Goal: Task Accomplishment & Management: Use online tool/utility

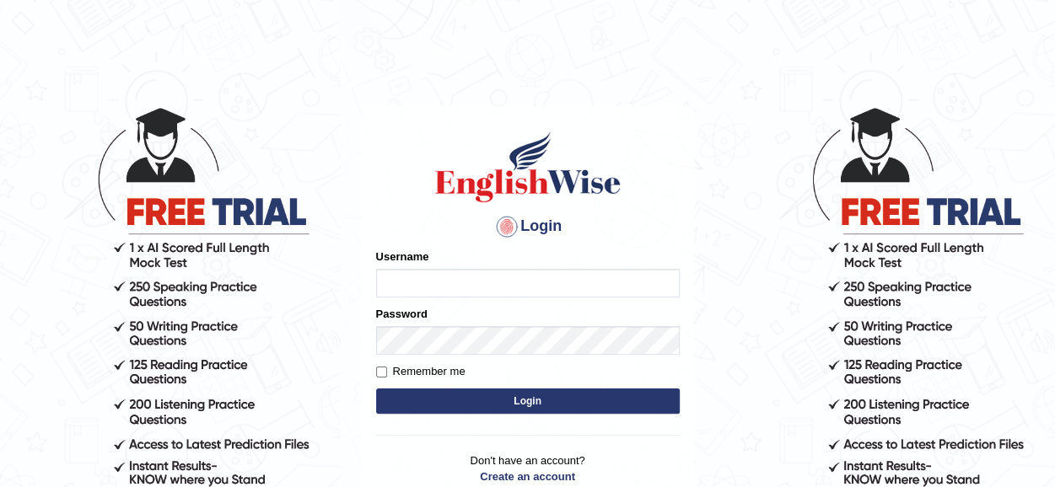
click at [451, 277] on input "Username" at bounding box center [527, 283] width 303 height 29
type input "Tazrin"
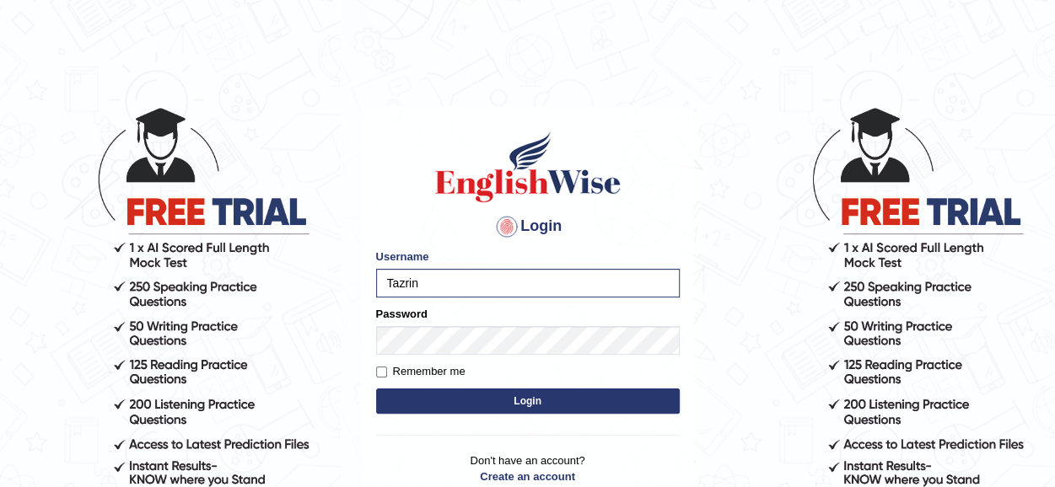
click at [531, 400] on button "Login" at bounding box center [527, 401] width 303 height 25
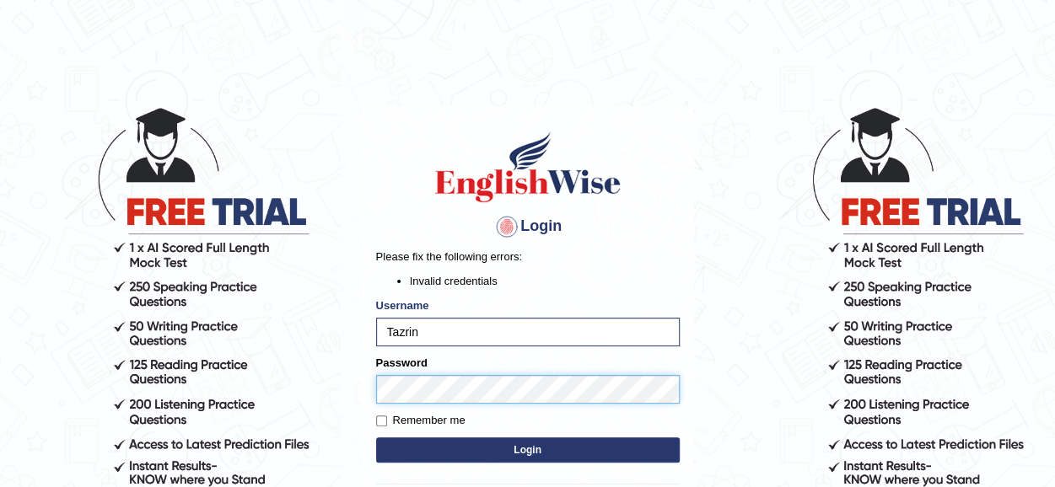
click at [346, 389] on body "Login Please fix the following errors: Invalid credentials Username Tazrin Pass…" at bounding box center [527, 296] width 1055 height 487
click at [522, 449] on button "Login" at bounding box center [527, 450] width 303 height 25
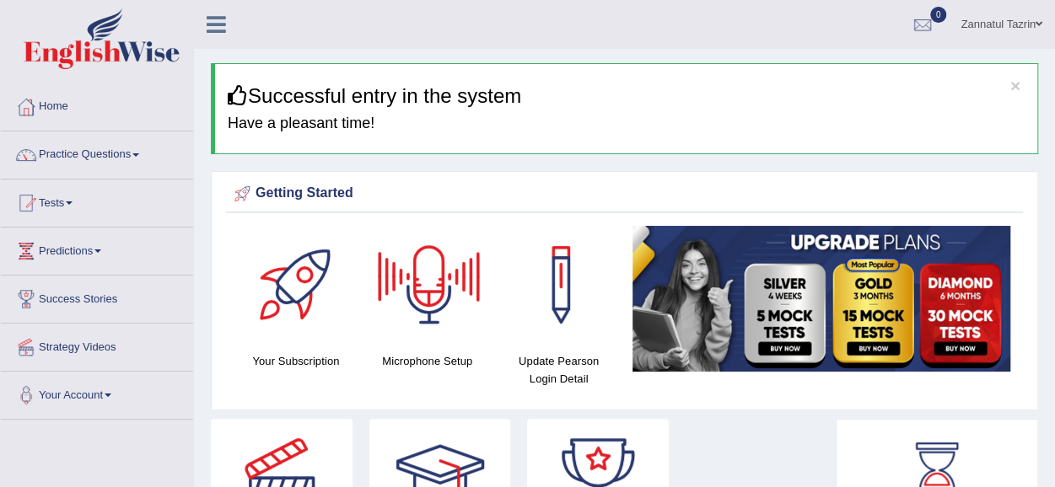
click at [424, 289] on div at bounding box center [429, 285] width 118 height 118
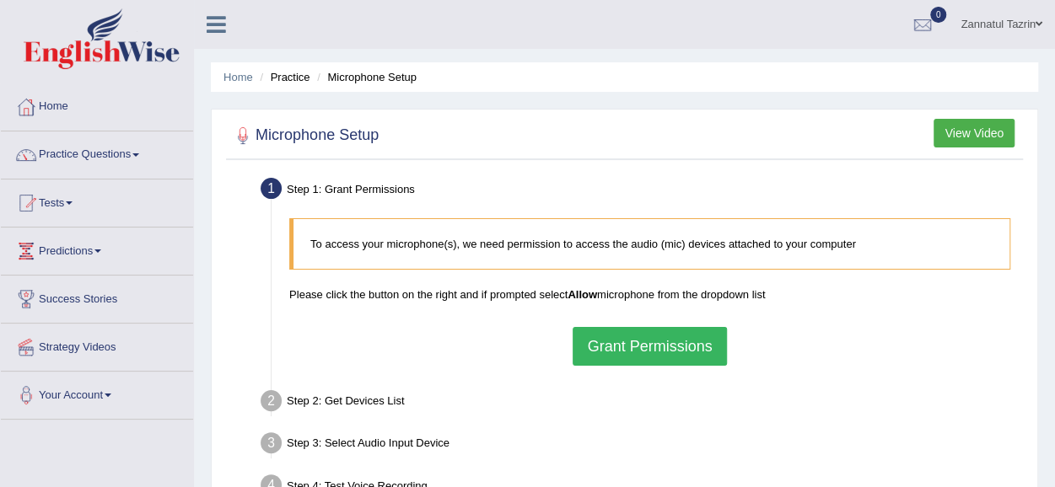
click at [682, 338] on button "Grant Permissions" at bounding box center [648, 346] width 153 height 39
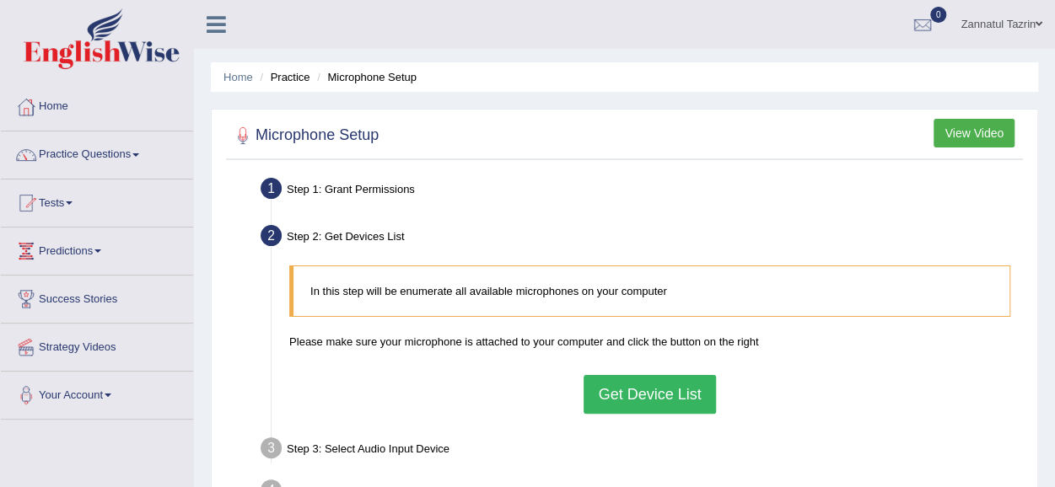
click at [671, 388] on button "Get Device List" at bounding box center [649, 394] width 132 height 39
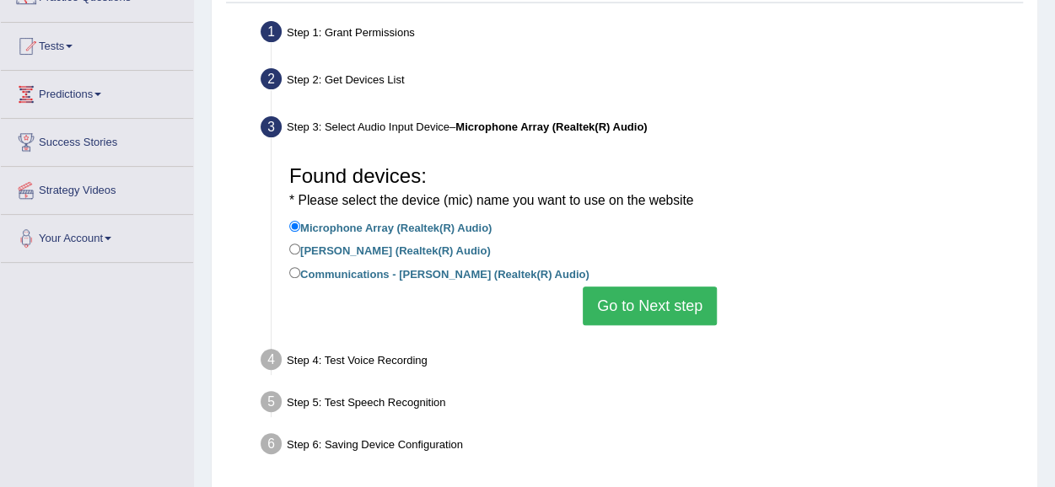
scroll to position [161, 0]
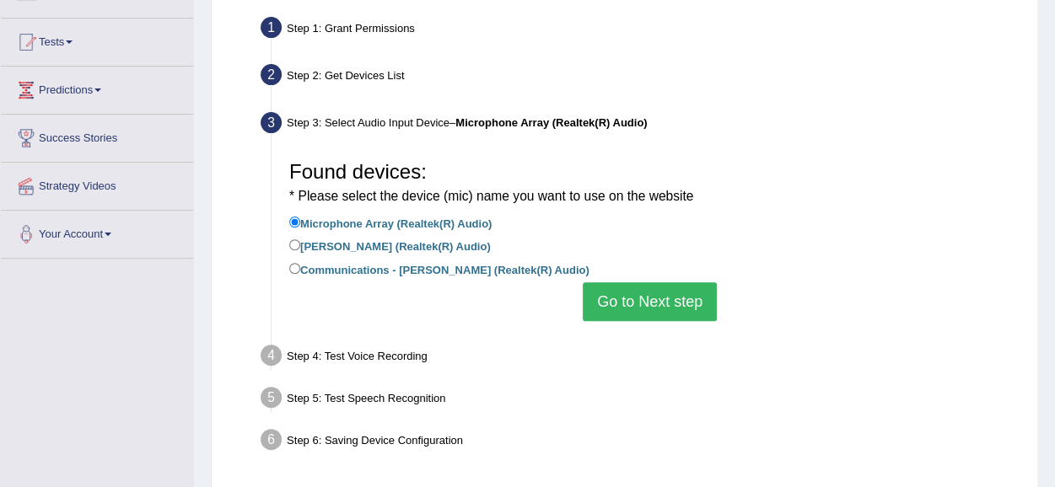
click at [669, 307] on button "Go to Next step" at bounding box center [650, 301] width 134 height 39
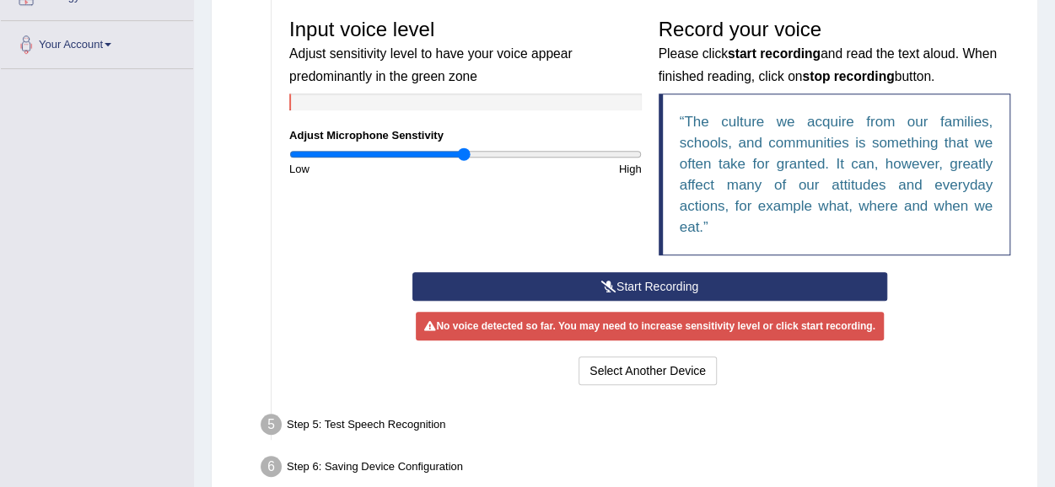
scroll to position [385, 0]
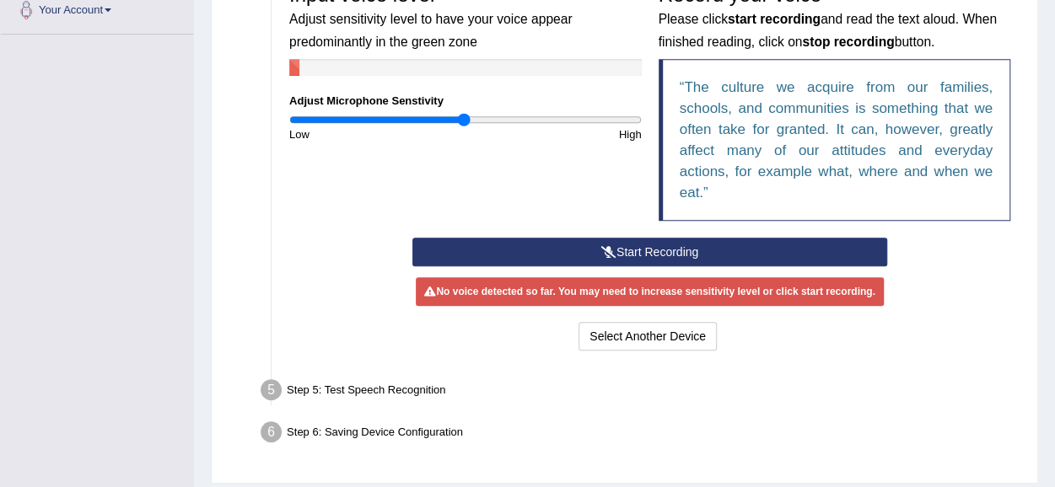
click at [644, 252] on button "Start Recording" at bounding box center [649, 252] width 475 height 29
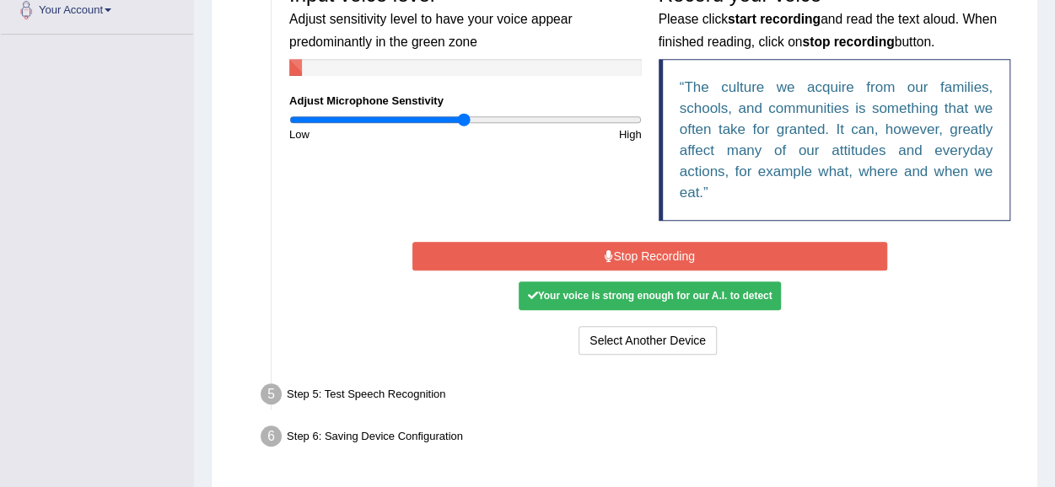
click at [644, 261] on button "Stop Recording" at bounding box center [649, 256] width 475 height 29
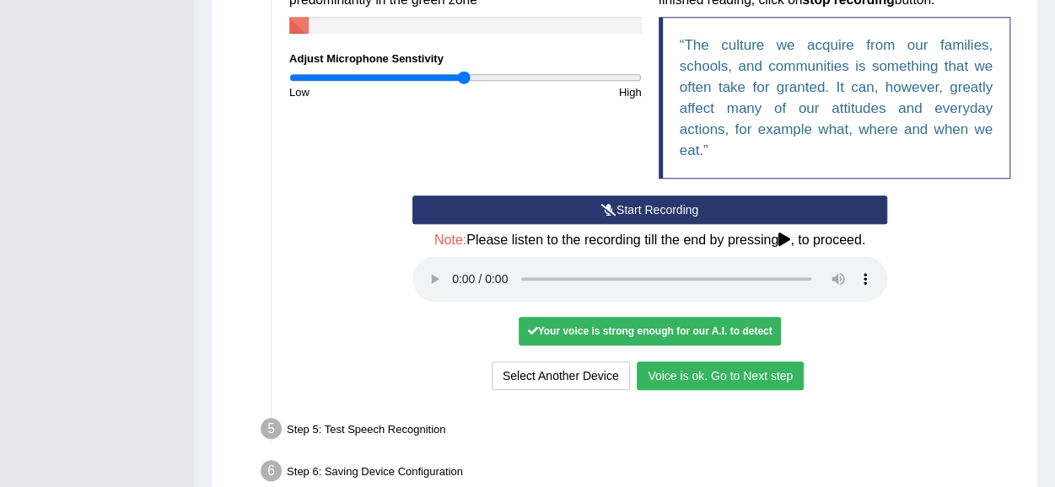
scroll to position [428, 0]
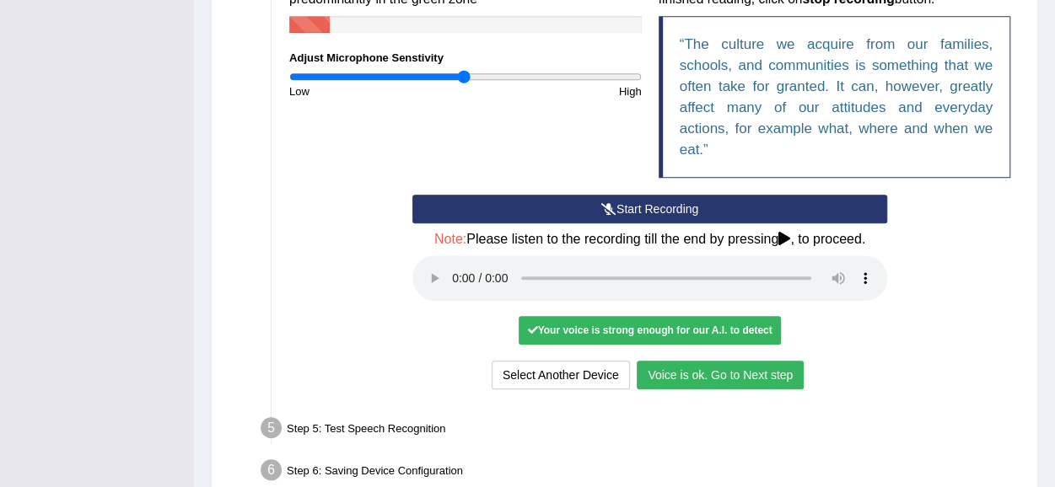
click at [696, 370] on button "Voice is ok. Go to Next step" at bounding box center [720, 375] width 167 height 29
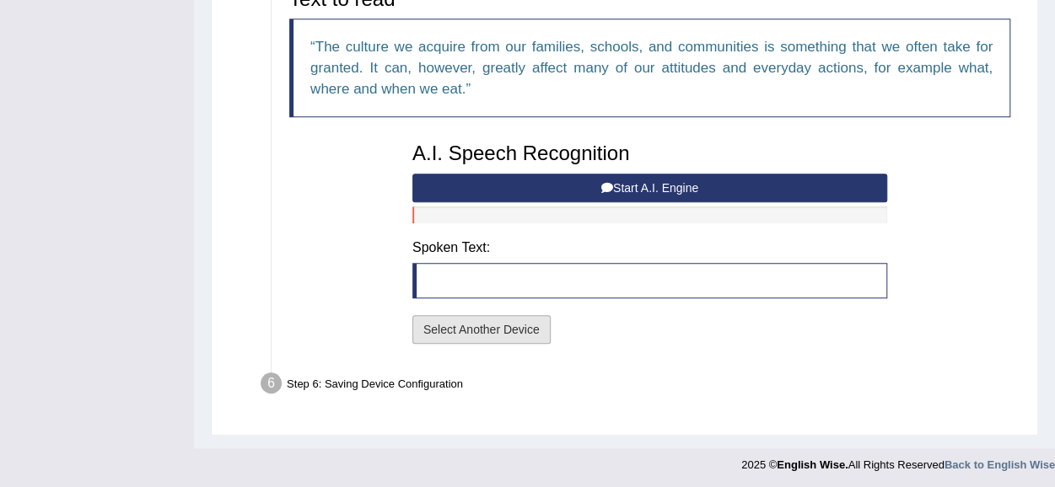
click at [464, 332] on button "Select Another Device" at bounding box center [481, 329] width 138 height 29
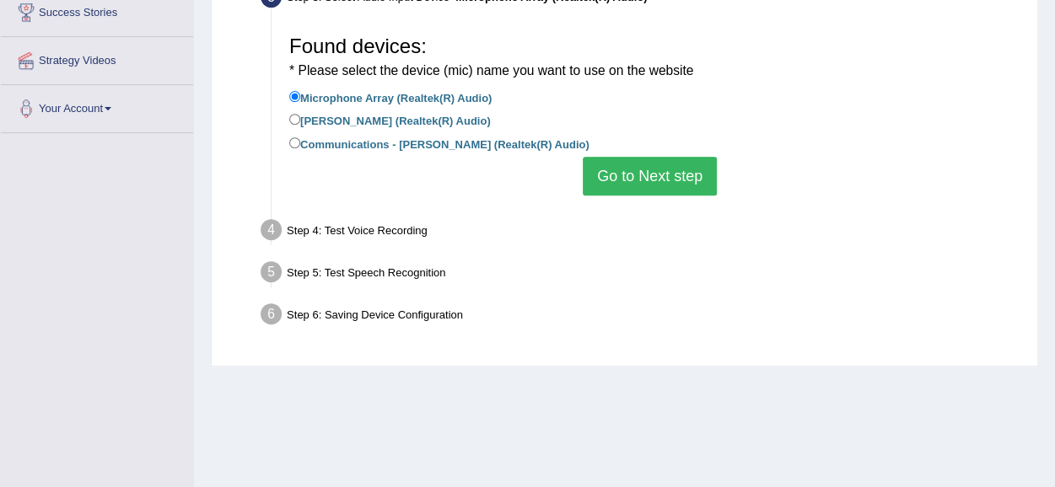
scroll to position [283, 0]
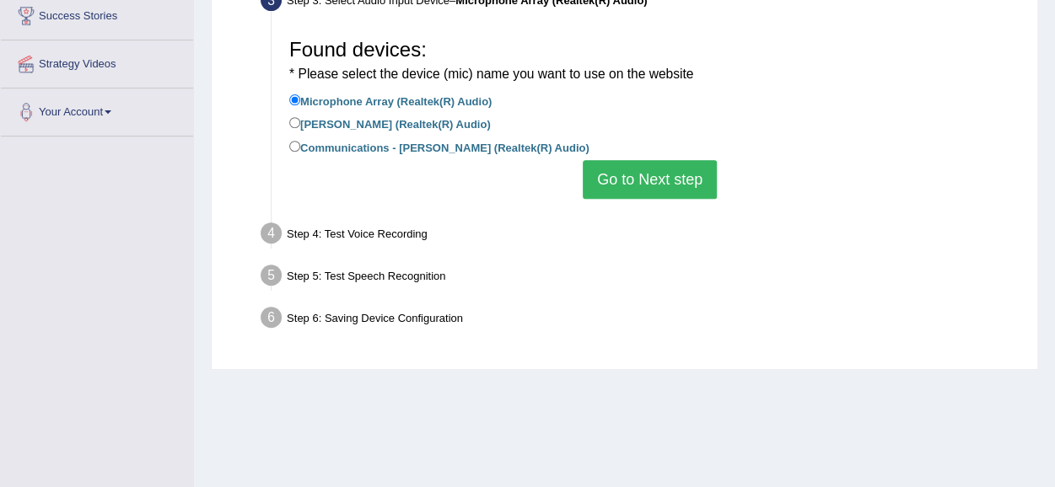
click at [302, 148] on label "Communications - [PERSON_NAME] (Realtek(R) Audio)" at bounding box center [439, 146] width 300 height 19
click at [300, 148] on input "Communications - [PERSON_NAME] (Realtek(R) Audio)" at bounding box center [294, 146] width 11 height 11
radio input "true"
click at [663, 176] on button "Go to Next step" at bounding box center [650, 179] width 134 height 39
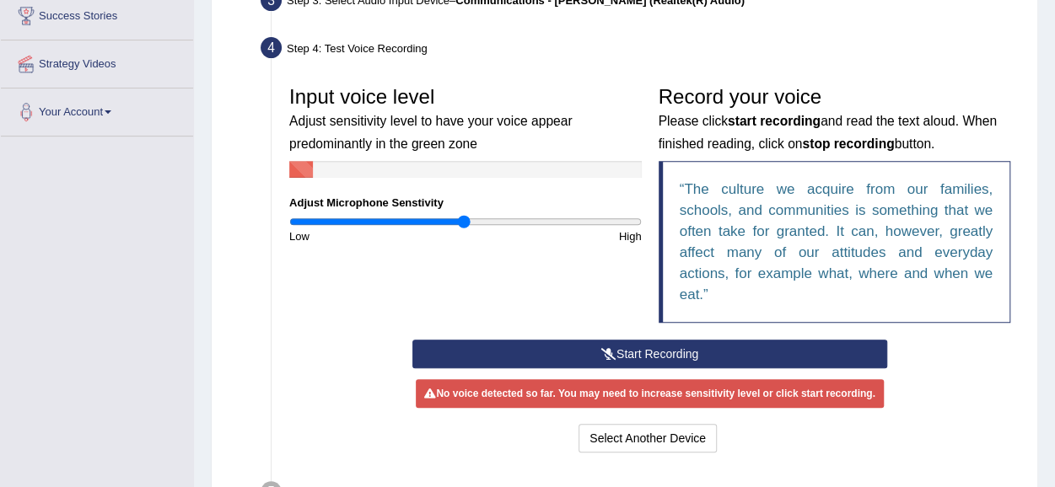
click at [651, 344] on button "Start Recording" at bounding box center [649, 354] width 475 height 29
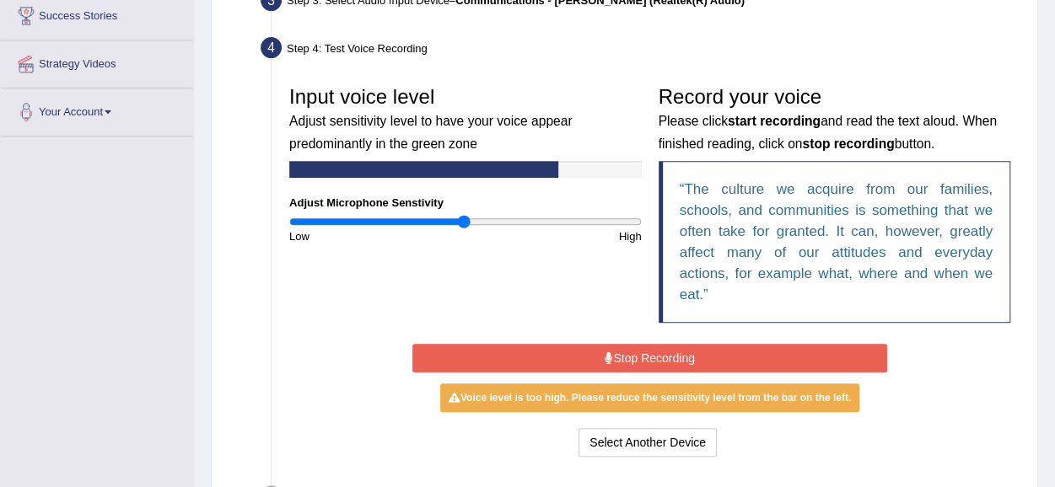
click at [998, 378] on div "Start Recording Stop Recording Note: Please listen to the recording till the en…" at bounding box center [650, 400] width 738 height 121
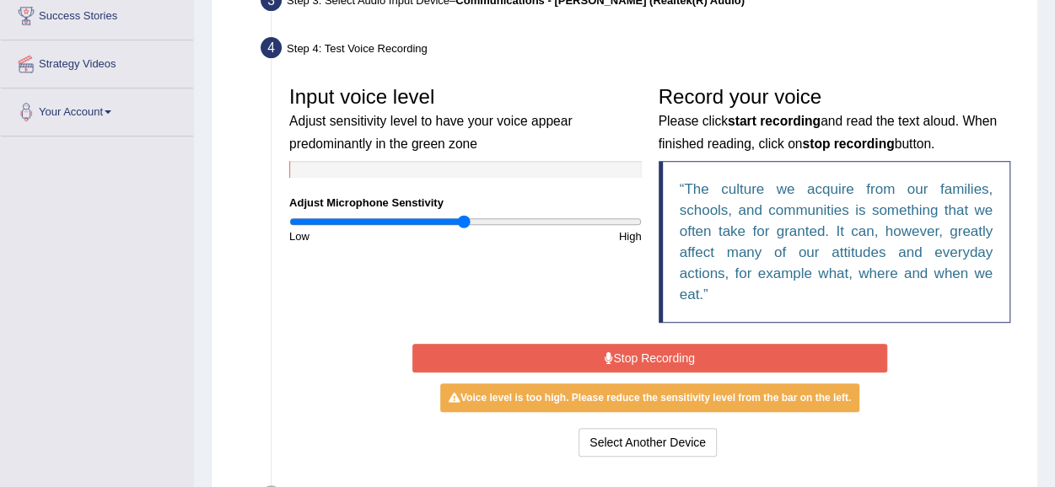
click at [624, 355] on button "Stop Recording" at bounding box center [649, 358] width 475 height 29
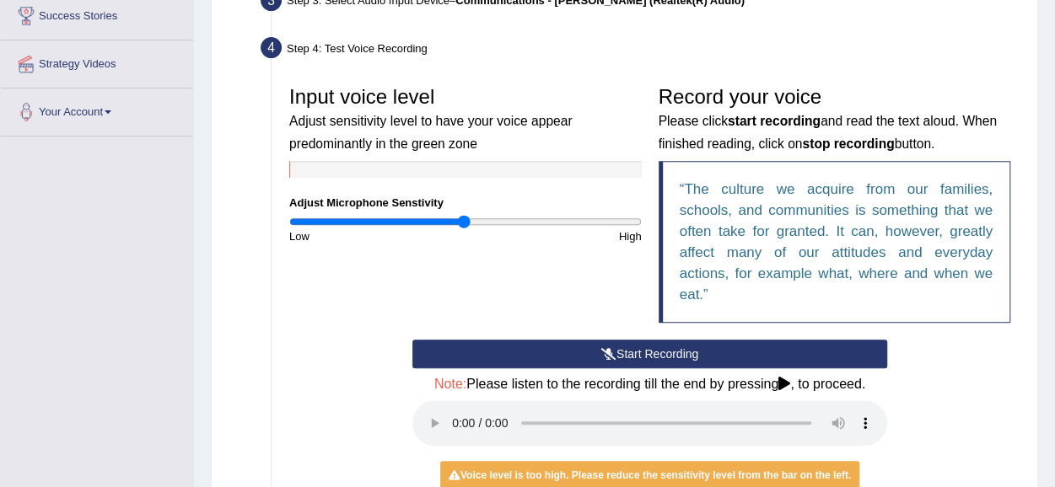
click at [624, 355] on button "Start Recording" at bounding box center [649, 354] width 475 height 29
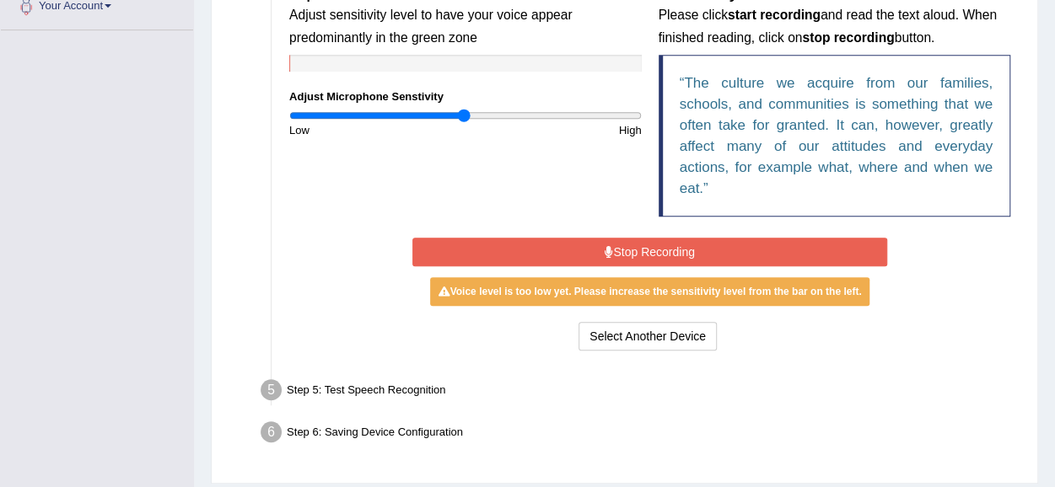
scroll to position [398, 0]
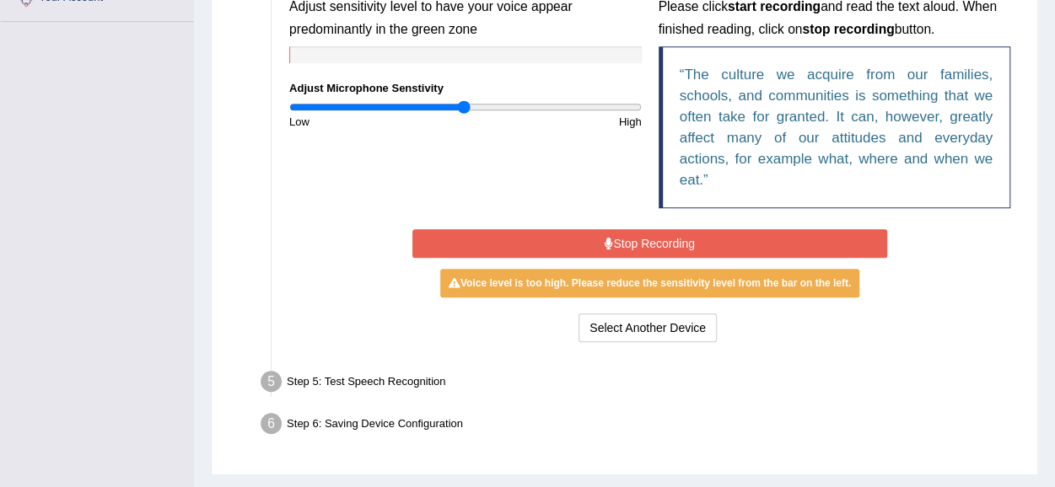
click at [620, 245] on button "Stop Recording" at bounding box center [649, 243] width 475 height 29
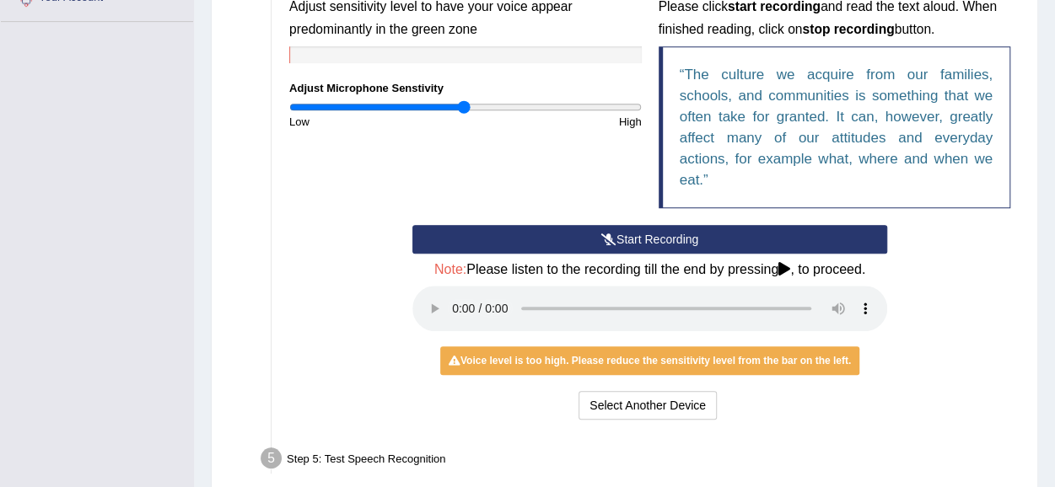
click at [620, 245] on button "Start Recording" at bounding box center [649, 239] width 475 height 29
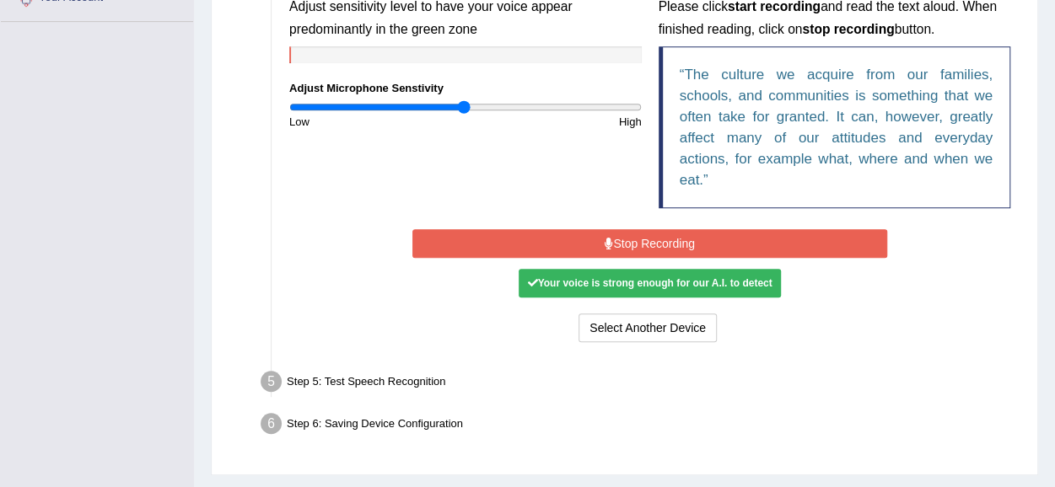
click at [632, 242] on button "Stop Recording" at bounding box center [649, 243] width 475 height 29
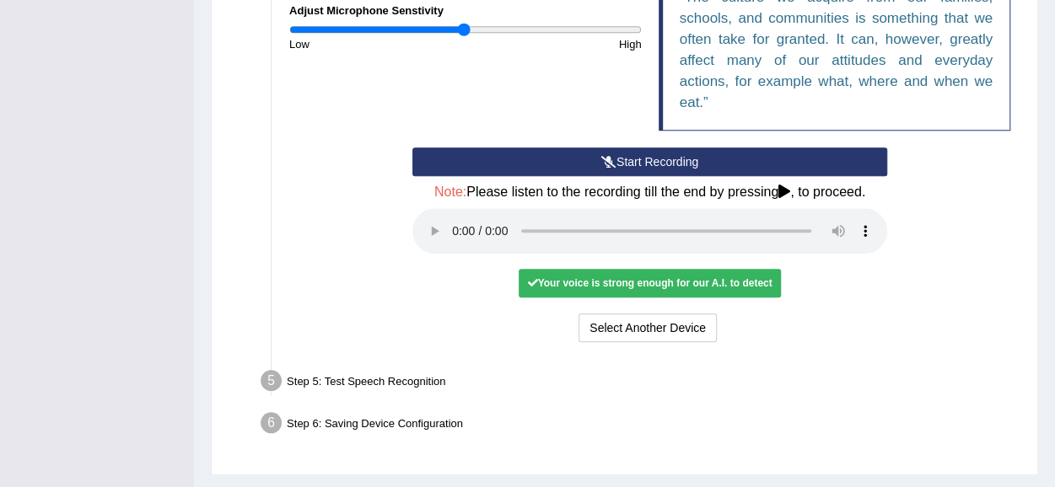
scroll to position [516, 0]
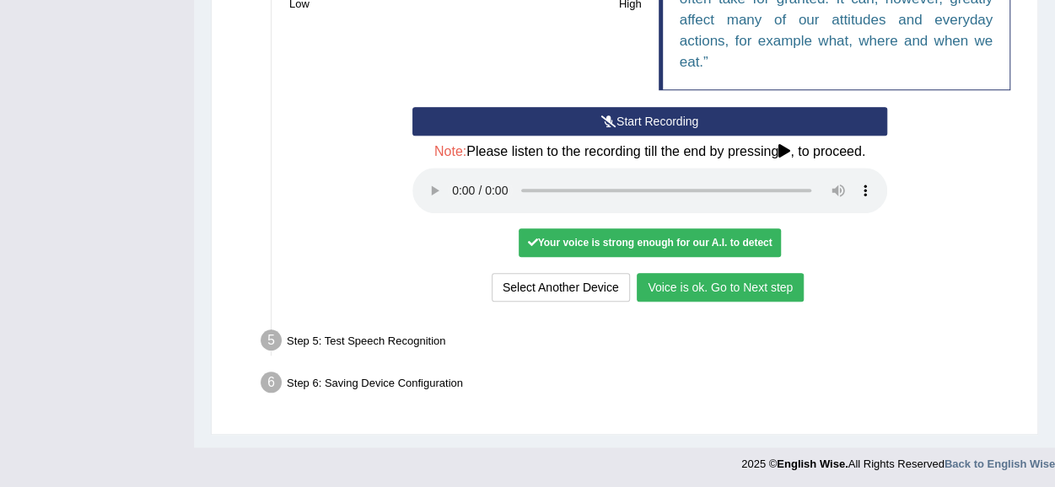
click at [701, 282] on button "Voice is ok. Go to Next step" at bounding box center [720, 287] width 167 height 29
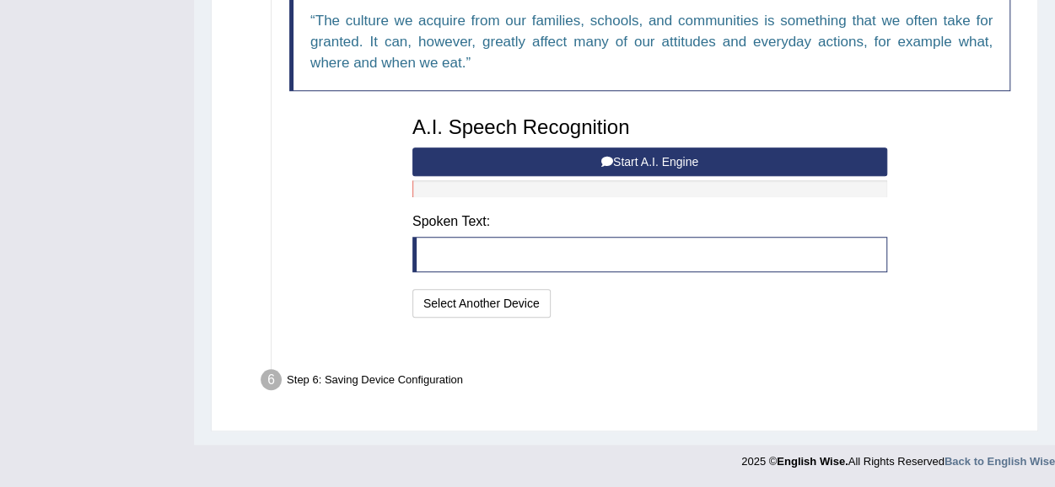
scroll to position [428, 0]
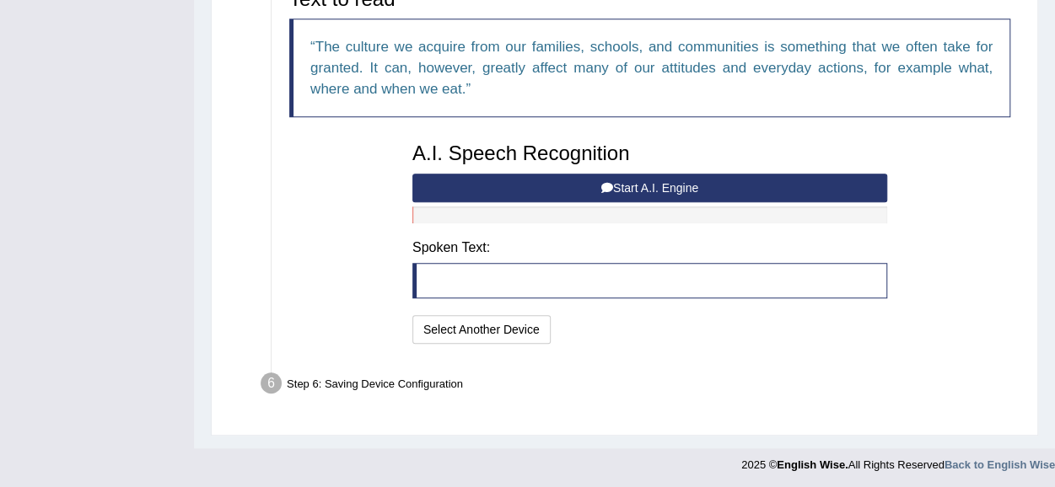
click at [483, 268] on blockquote at bounding box center [649, 280] width 475 height 35
